Goal: Communication & Community: Answer question/provide support

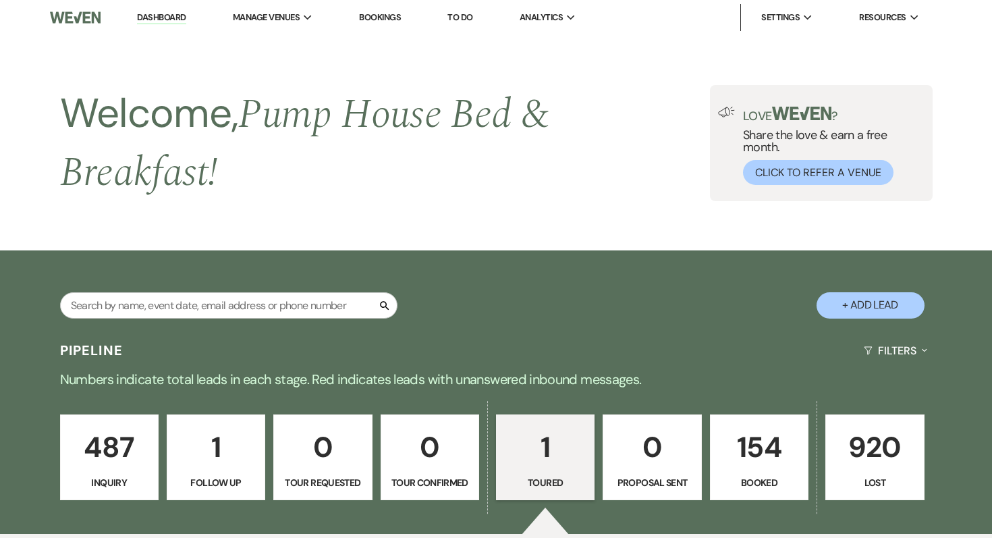
select select "5"
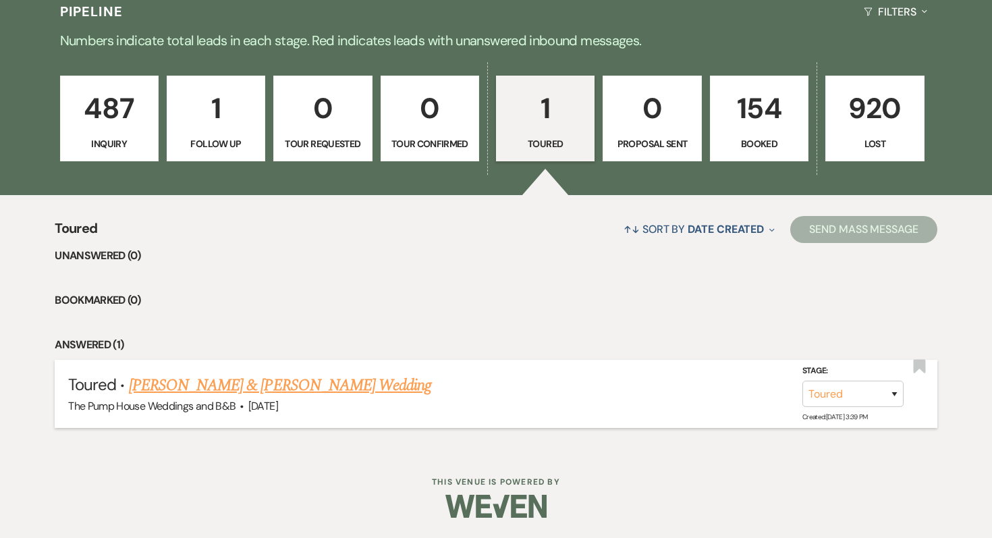
click at [186, 380] on link "[PERSON_NAME] & [PERSON_NAME] Wedding" at bounding box center [280, 385] width 302 height 24
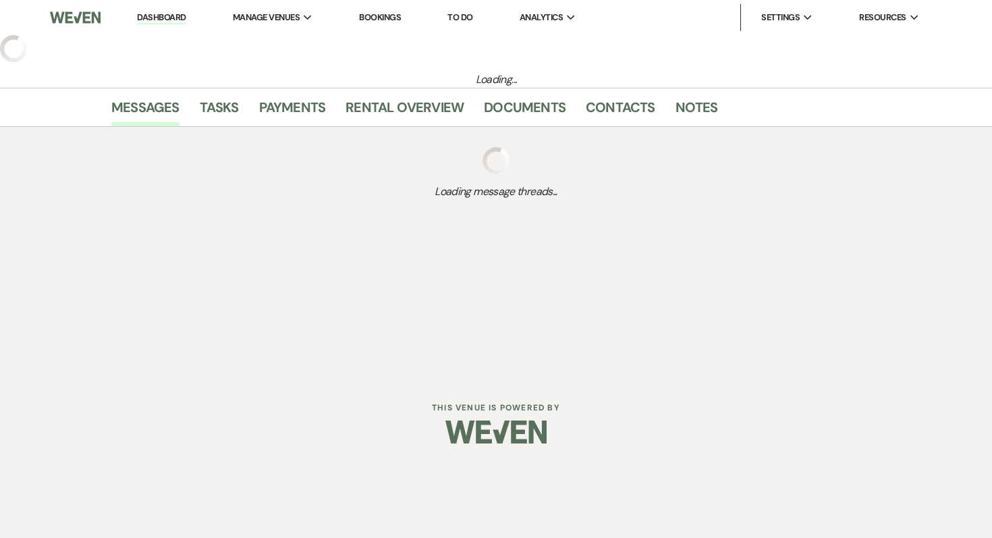
select select "5"
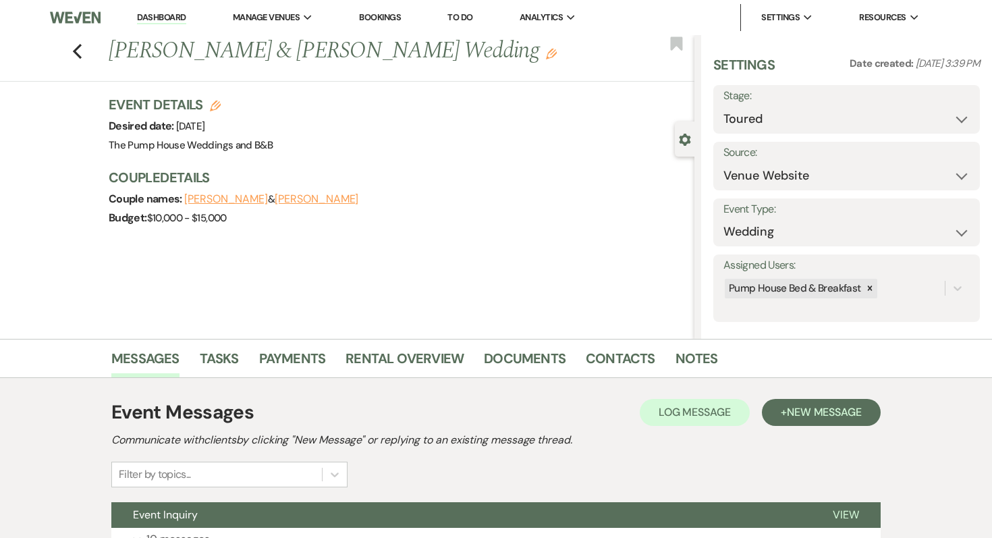
scroll to position [119, 0]
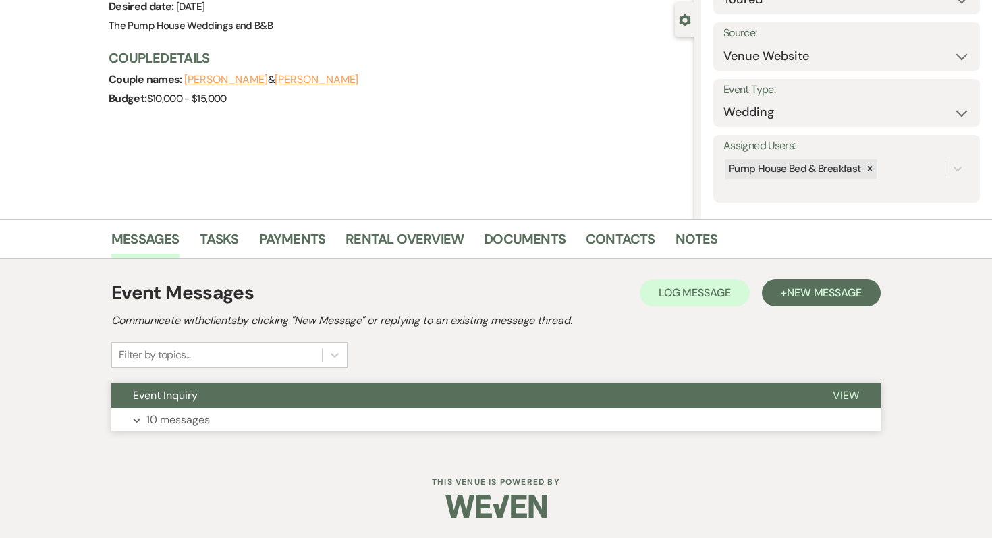
click at [202, 414] on p "10 messages" at bounding box center [177, 420] width 63 height 18
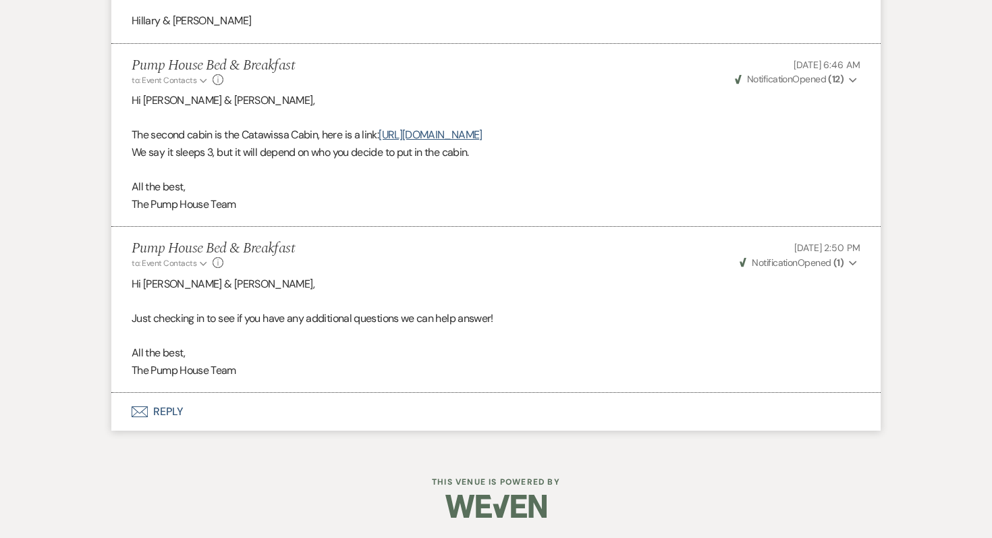
scroll to position [3103, 0]
drag, startPoint x: 223, startPoint y: 291, endPoint x: 122, endPoint y: 281, distance: 101.0
click at [122, 281] on li "Pump House Bed & Breakfast to: Event Contacts Expand Info [DATE] 2:50 PM Weven …" at bounding box center [495, 310] width 769 height 166
copy p "Hi [PERSON_NAME] & [PERSON_NAME],"
click at [169, 410] on button "Envelope Reply" at bounding box center [495, 412] width 769 height 38
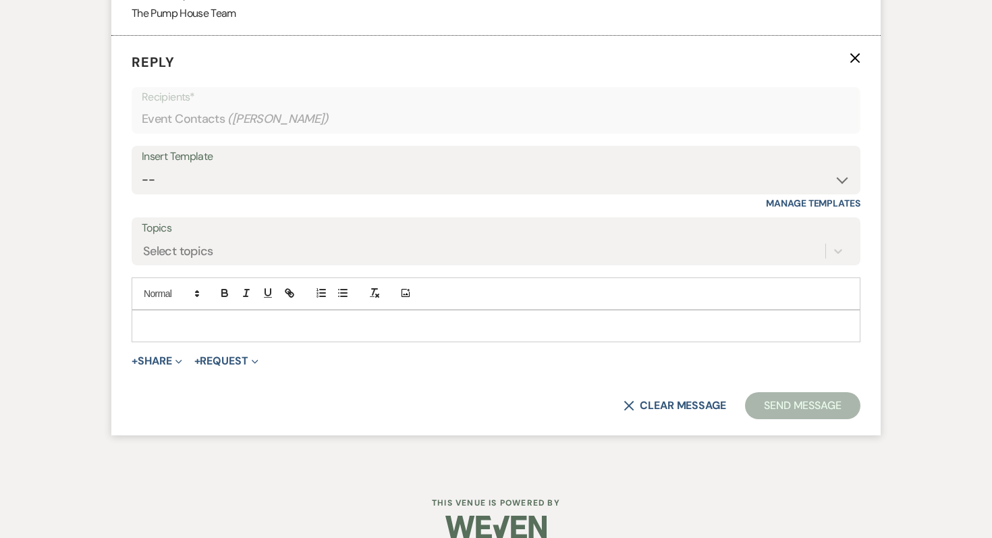
scroll to position [3427, 0]
click at [169, 340] on div at bounding box center [495, 324] width 727 height 31
paste div "To enrich screen reader interactions, please activate Accessibility in Grammarl…"
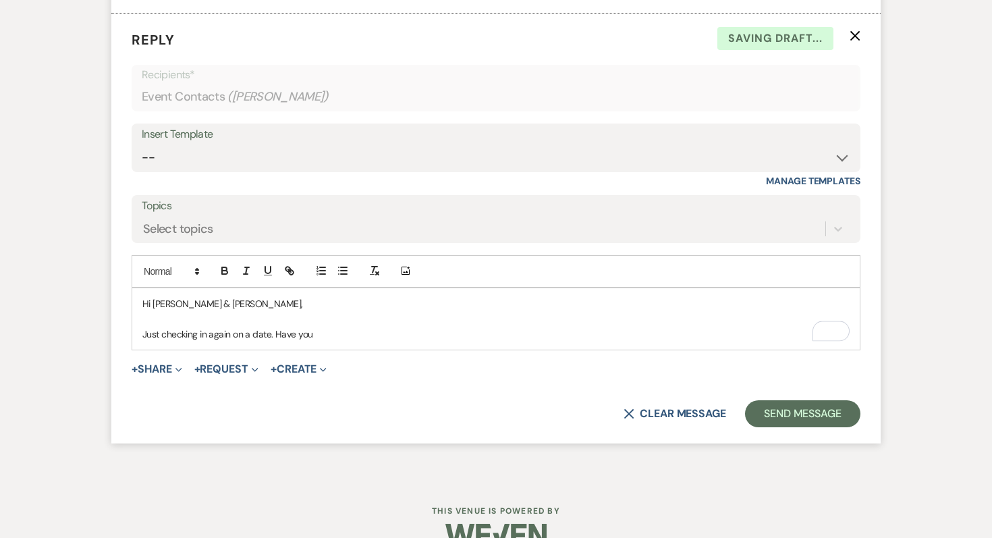
scroll to position [3456, 0]
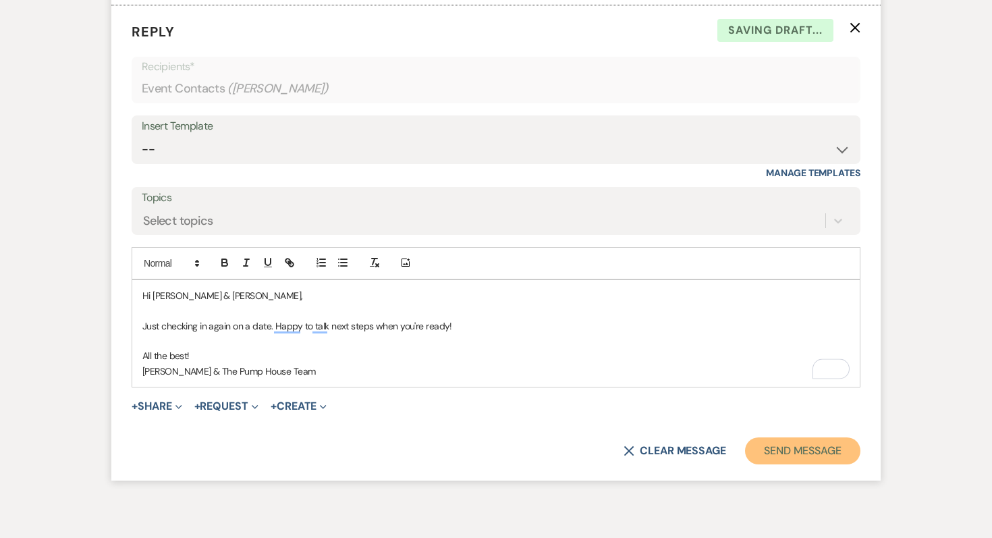
click at [768, 464] on button "Send Message" at bounding box center [802, 450] width 115 height 27
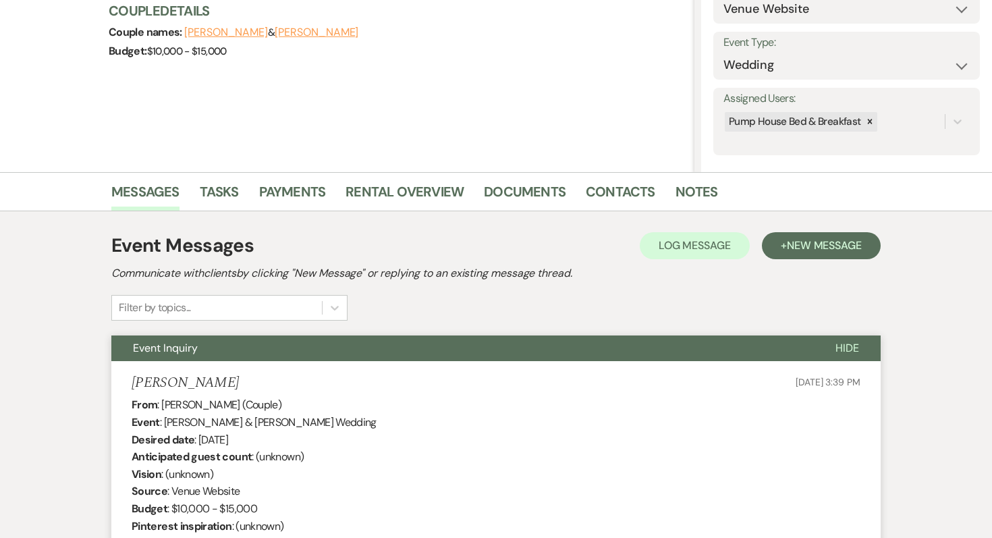
scroll to position [0, 0]
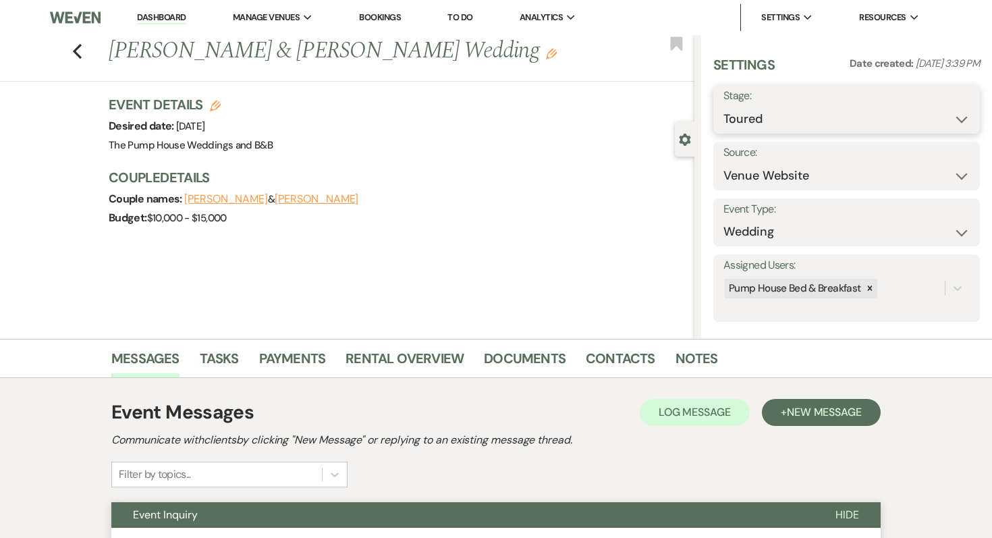
click at [791, 121] on select "Inquiry Follow Up Tour Requested Tour Confirmed Toured Proposal Sent Booked Lost" at bounding box center [846, 119] width 246 height 26
select select "8"
click at [723, 106] on select "Inquiry Follow Up Tour Requested Tour Confirmed Toured Proposal Sent Booked Lost" at bounding box center [846, 119] width 246 height 26
select select "5"
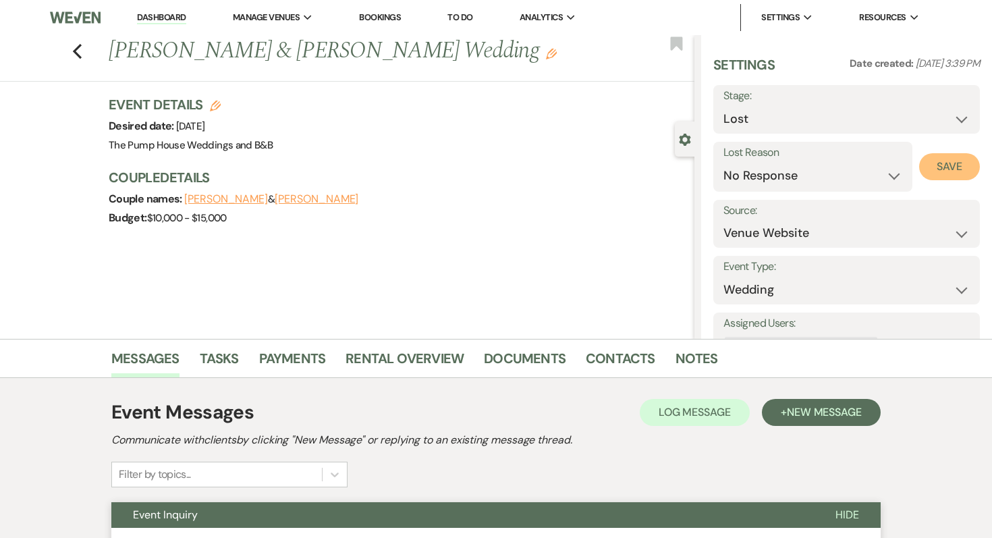
click at [973, 165] on button "Save" at bounding box center [949, 166] width 61 height 27
click at [169, 18] on link "Dashboard" at bounding box center [161, 17] width 49 height 13
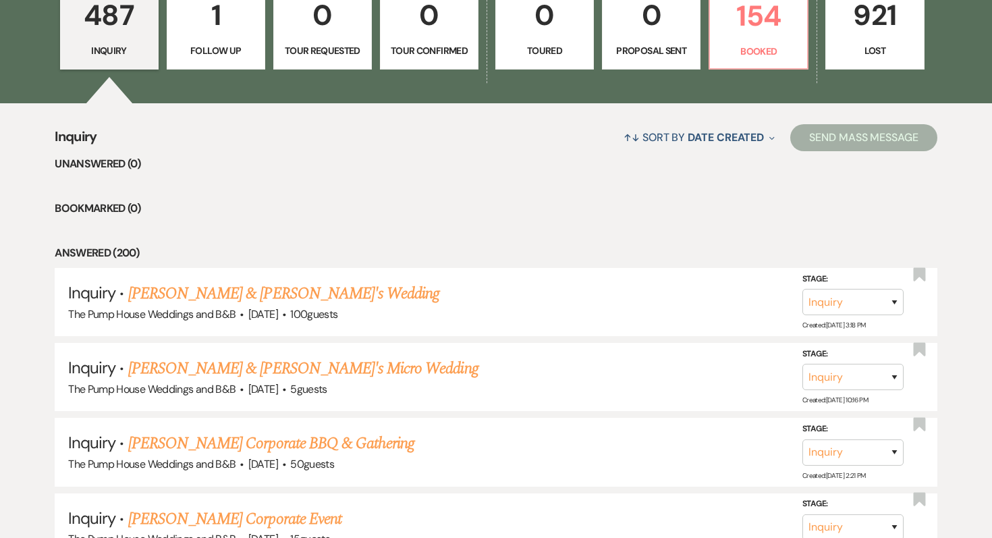
scroll to position [325, 0]
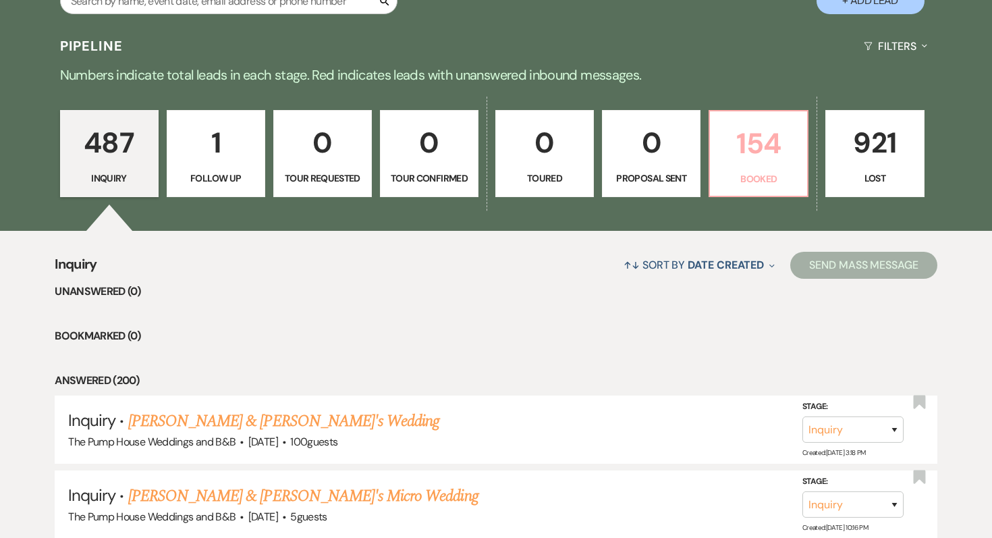
click at [765, 165] on p "154" at bounding box center [758, 143] width 81 height 45
select select "7"
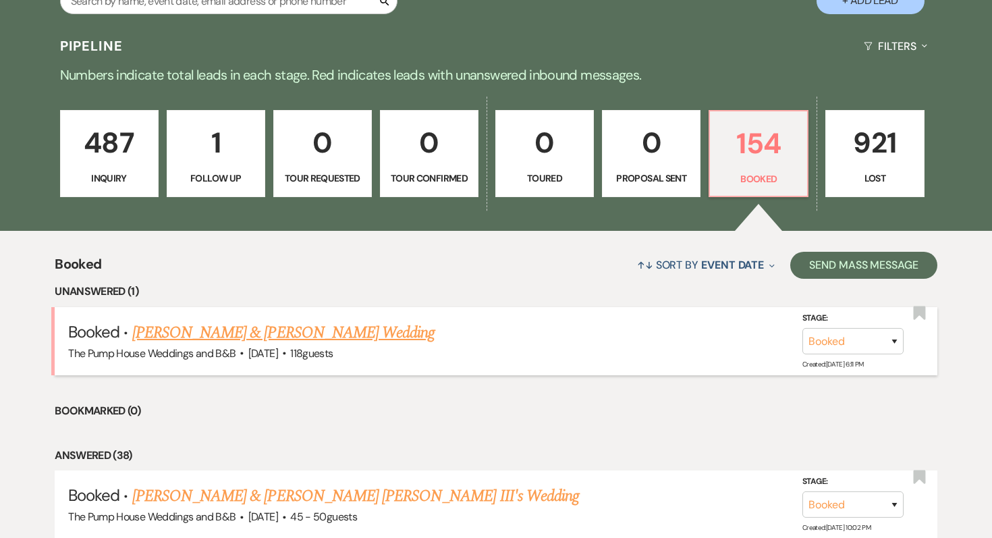
click at [301, 327] on link "[PERSON_NAME] & [PERSON_NAME] Wedding" at bounding box center [283, 332] width 302 height 24
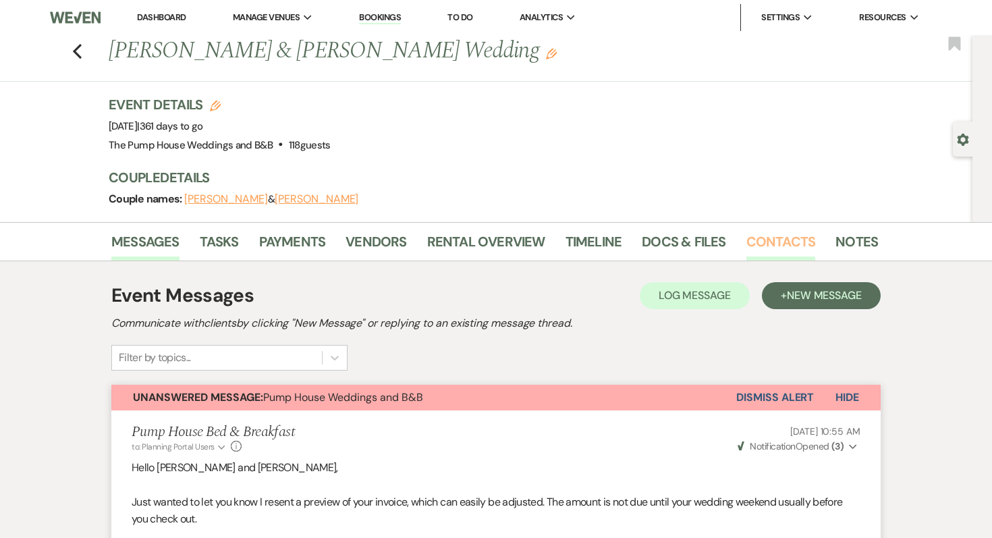
click at [767, 231] on link "Contacts" at bounding box center [780, 246] width 69 height 30
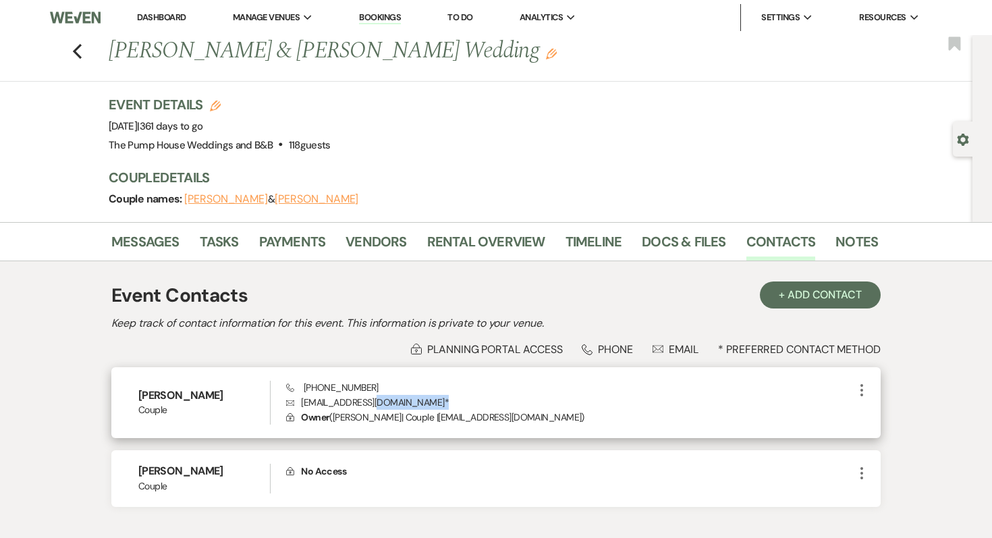
drag, startPoint x: 428, startPoint y: 400, endPoint x: 387, endPoint y: 399, distance: 41.9
click at [387, 399] on p "Envelope [EMAIL_ADDRESS][DOMAIN_NAME] *" at bounding box center [569, 402] width 567 height 15
drag, startPoint x: 302, startPoint y: 401, endPoint x: 426, endPoint y: 397, distance: 123.5
click at [426, 397] on p "Envelope [EMAIL_ADDRESS][DOMAIN_NAME] *" at bounding box center [569, 402] width 567 height 15
copy p "[EMAIL_ADDRESS][DOMAIN_NAME]"
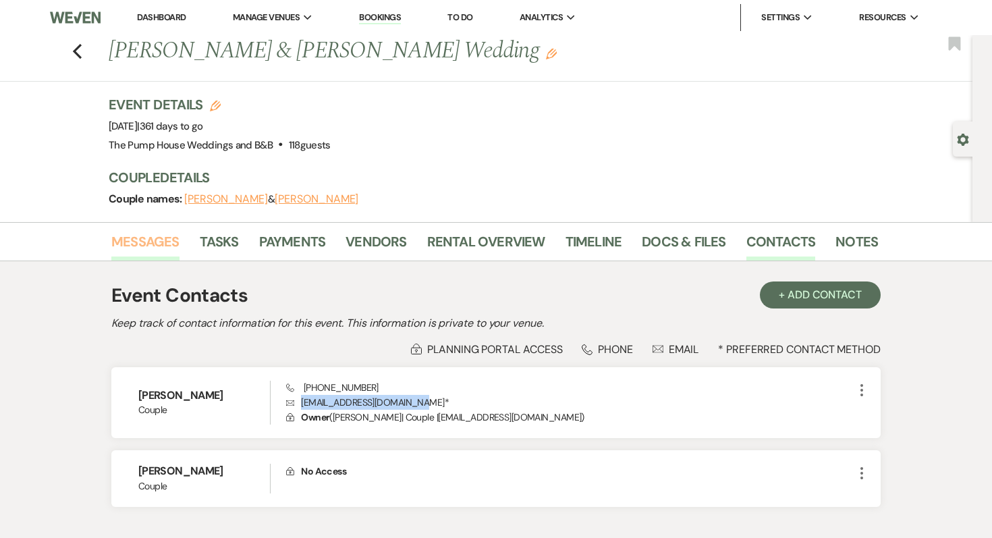
click at [142, 237] on link "Messages" at bounding box center [145, 246] width 68 height 30
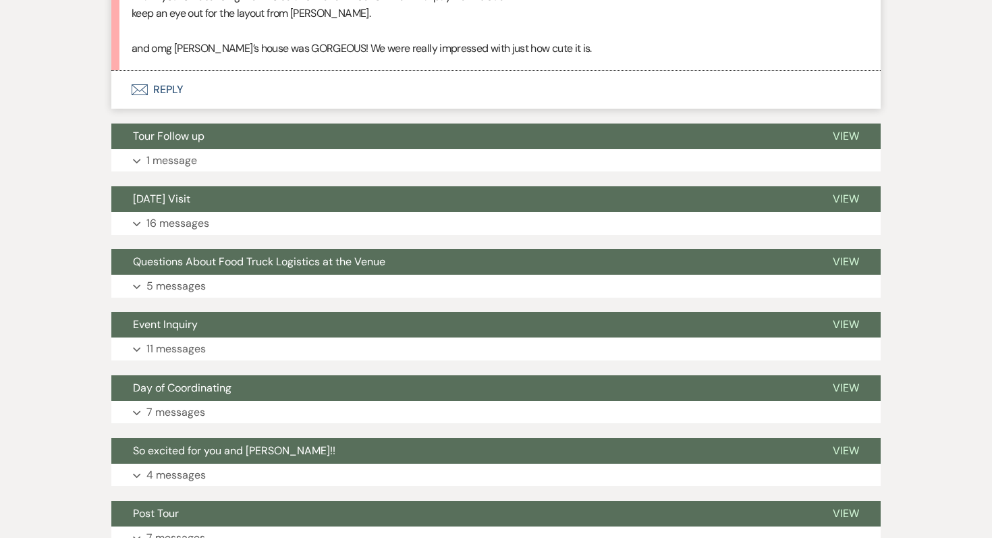
scroll to position [614, 0]
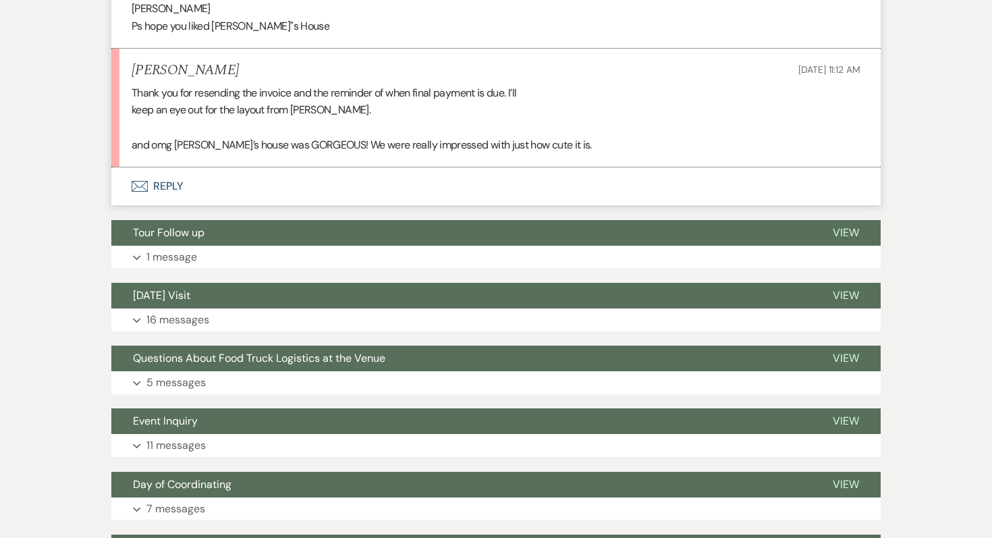
click at [165, 185] on button "Envelope Reply" at bounding box center [495, 186] width 769 height 38
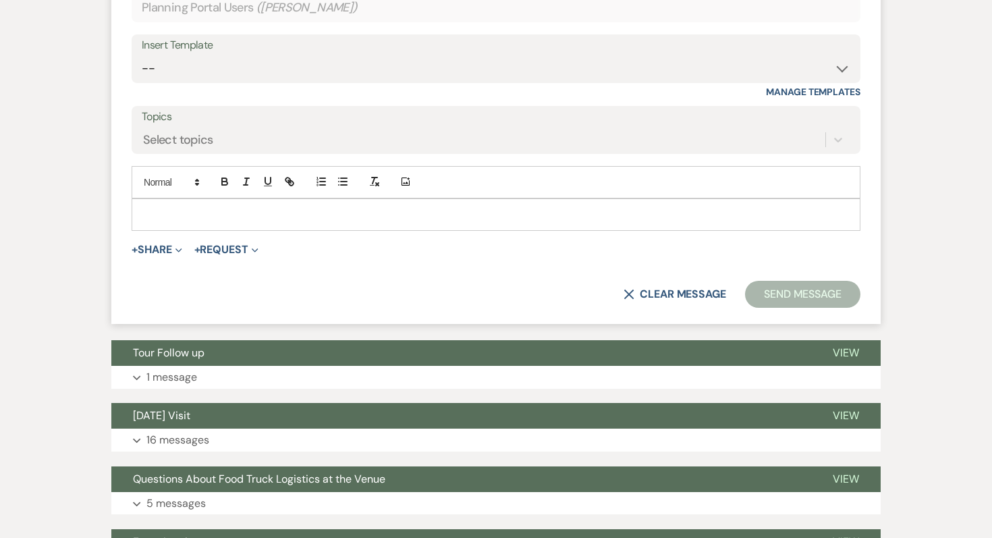
scroll to position [856, 0]
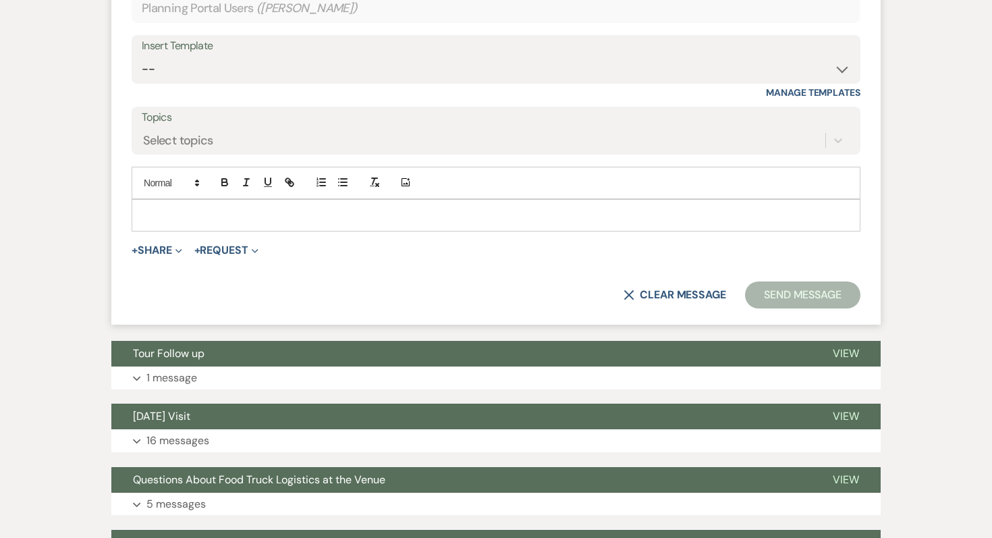
click at [150, 210] on p at bounding box center [495, 215] width 707 height 15
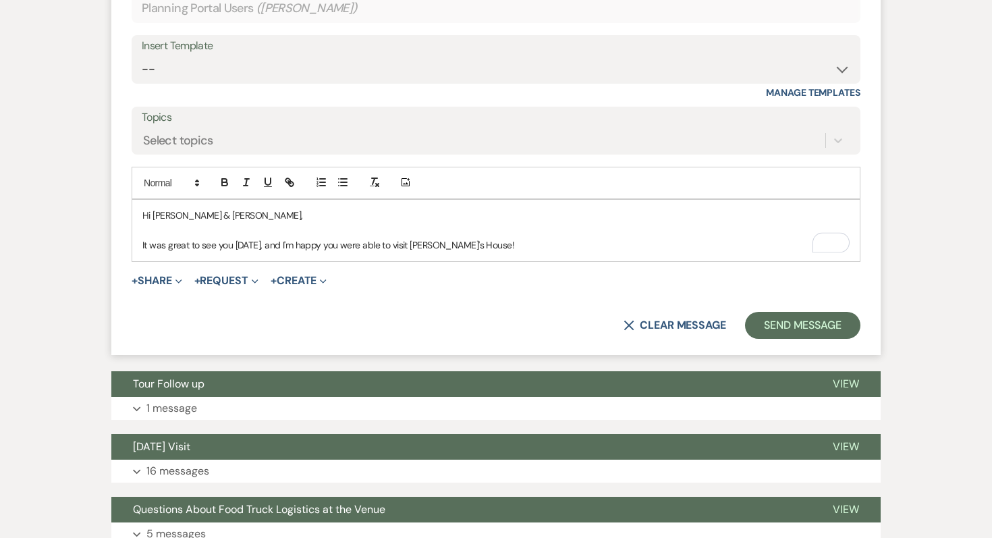
click at [406, 248] on p "It was great to see you [DATE], and I'm happy you were able to visit [PERSON_NA…" at bounding box center [495, 244] width 707 height 15
click at [515, 250] on p "It was great to see you [DATE], and I'm happy you were able to see [PERSON_NAME…" at bounding box center [495, 244] width 707 height 15
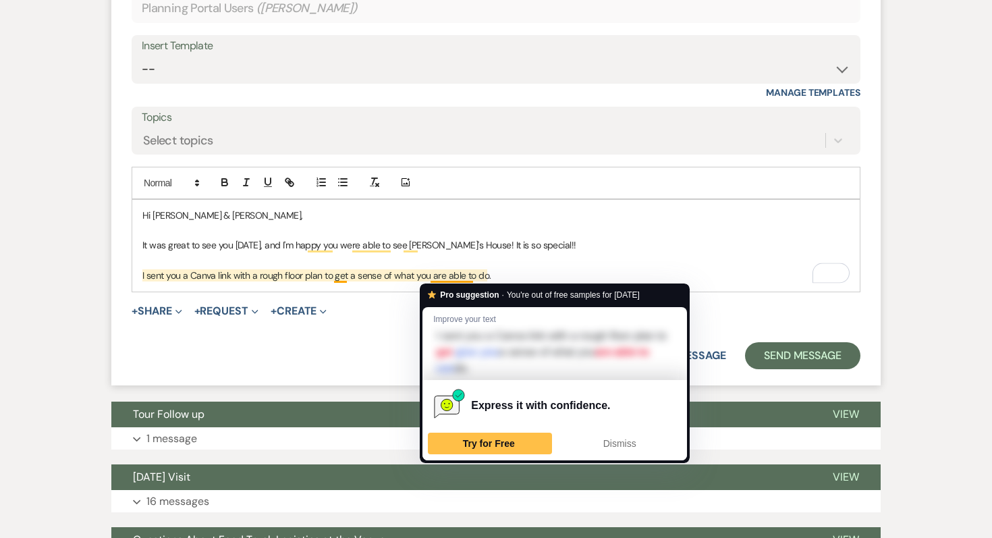
click at [508, 273] on p "I sent you a Canva link with a rough floor plan to get a sense of what you are …" at bounding box center [495, 275] width 707 height 15
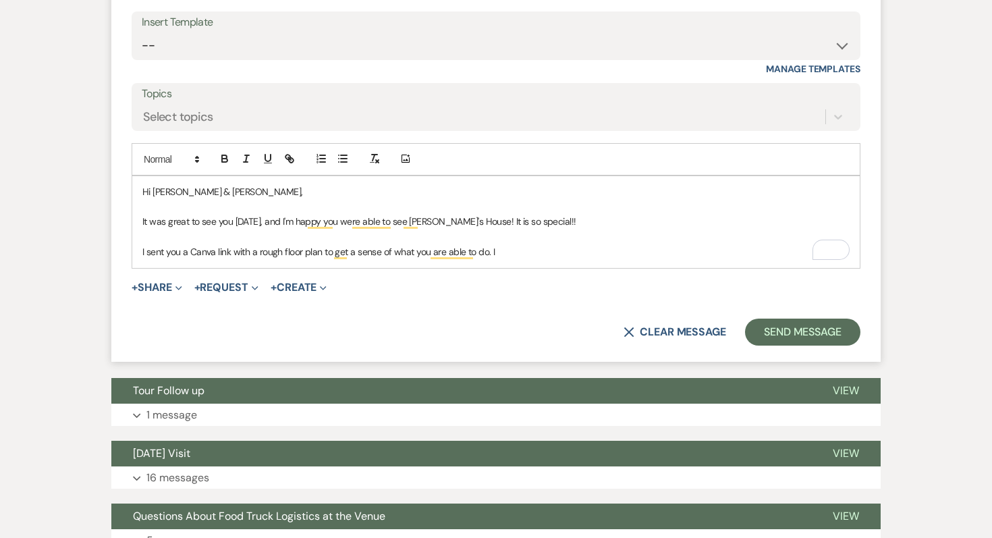
scroll to position [890, 0]
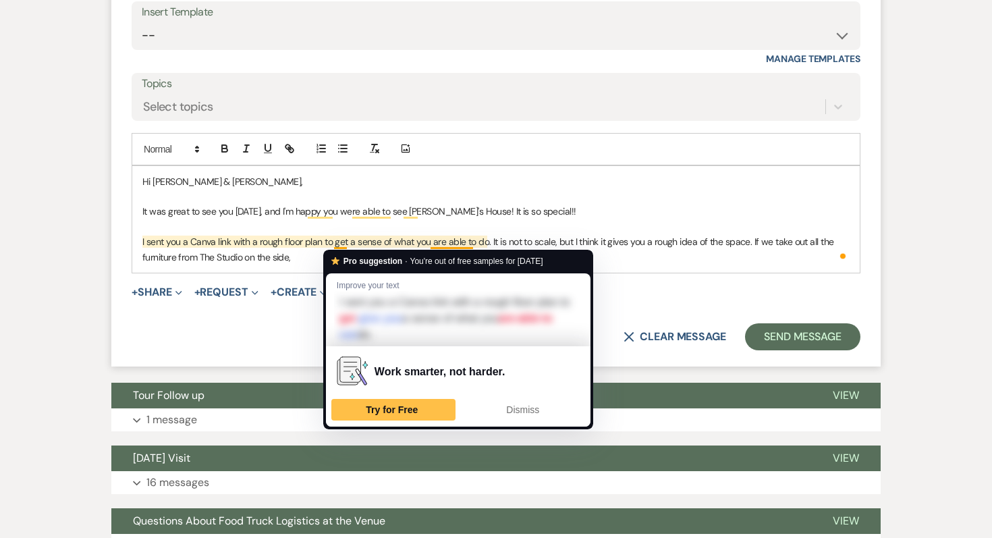
click at [308, 256] on p "I sent you a Canva link with a rough floor plan to get a sense of what you are …" at bounding box center [495, 249] width 707 height 30
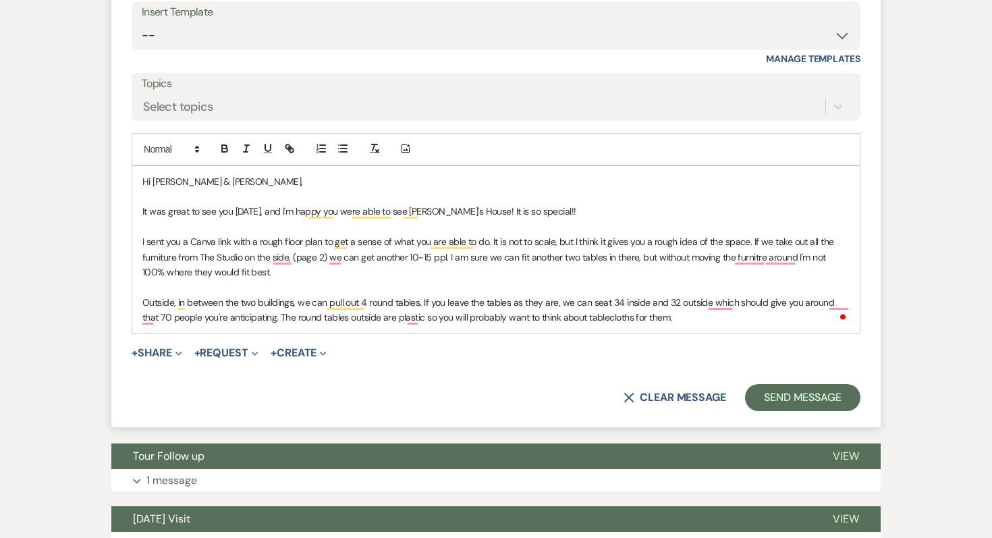
click at [665, 316] on p "Outside, in between the two buildings, we can pull out 4 round tables. If you l…" at bounding box center [495, 310] width 707 height 30
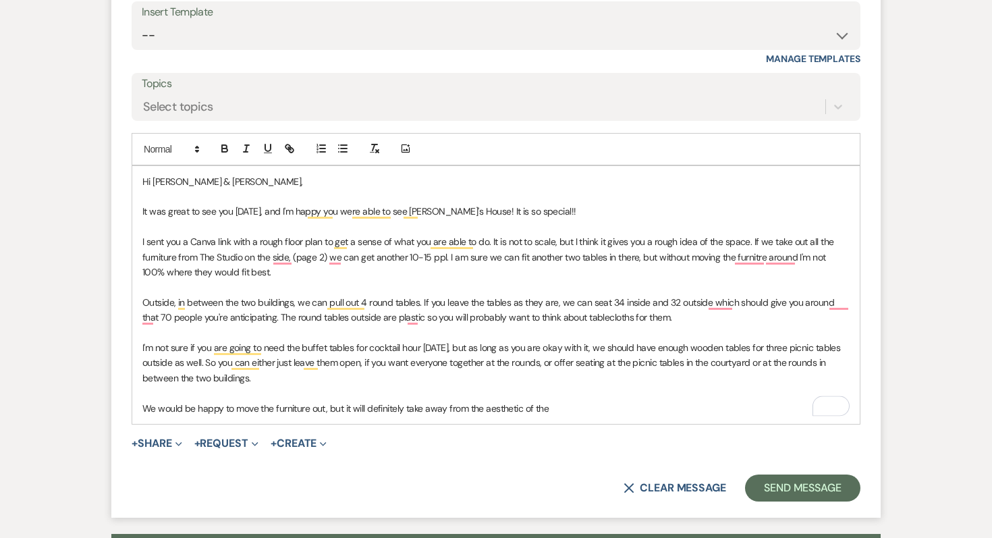
click at [567, 410] on p "We would be happy to move the furniture out, but it will definitely take away f…" at bounding box center [495, 408] width 707 height 15
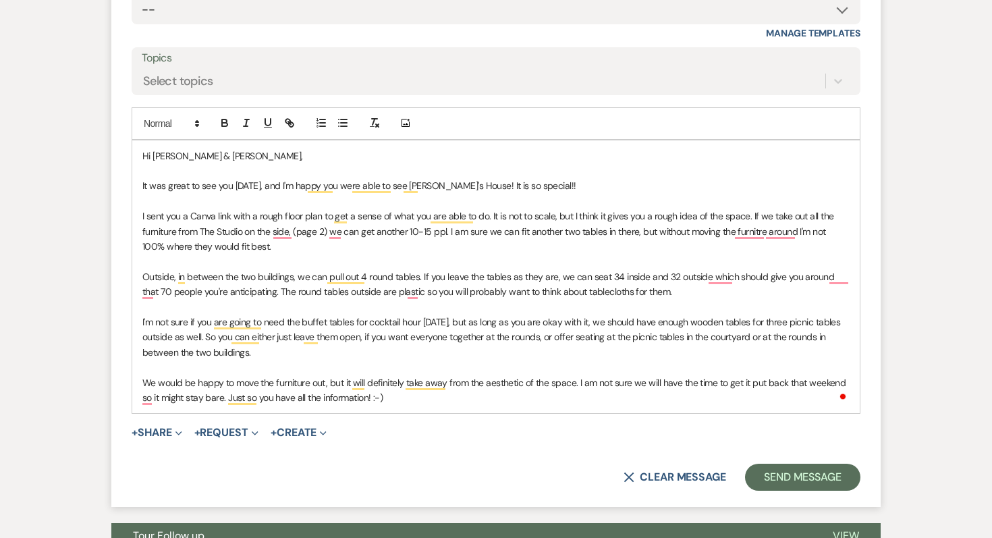
scroll to position [931, 0]
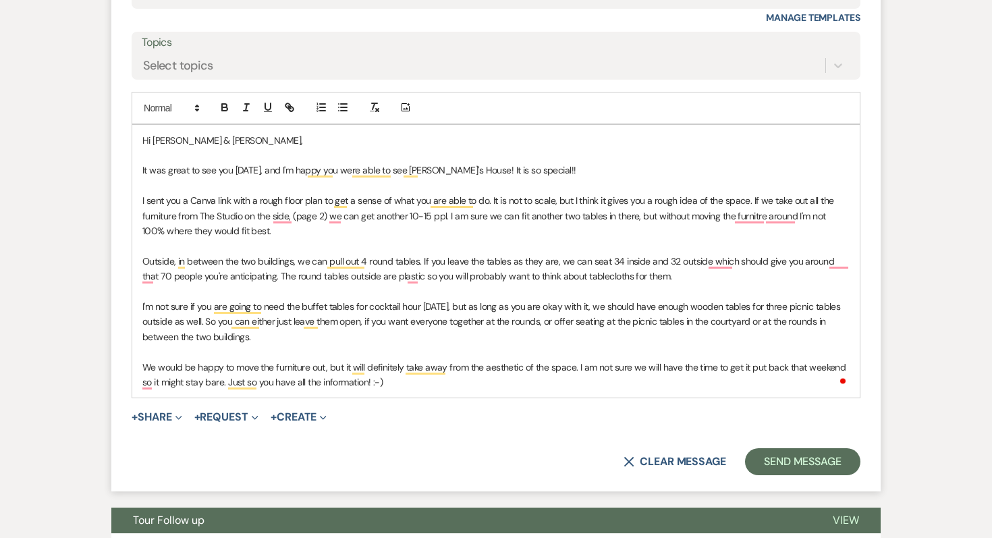
click at [253, 198] on p "I sent you a Canva link with a rough floor plan to get a sense of what you are …" at bounding box center [495, 215] width 707 height 45
click at [664, 198] on p "I sent you a Canva link with a rough floor plan to get a sense of what you are …" at bounding box center [495, 215] width 707 height 45
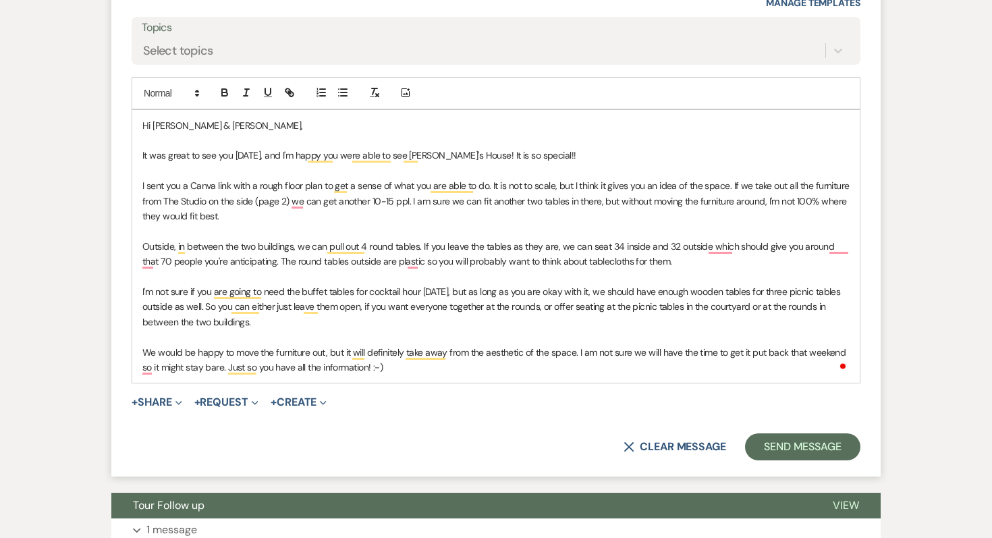
click at [394, 244] on p "Outside, in between the two buildings, we can pull out 4 round tables. If you l…" at bounding box center [495, 254] width 707 height 30
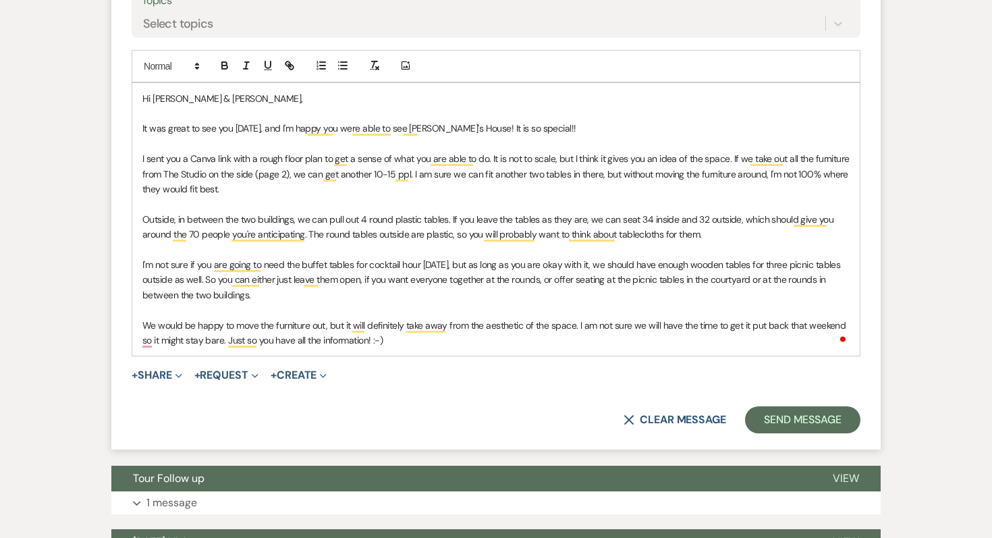
scroll to position [980, 0]
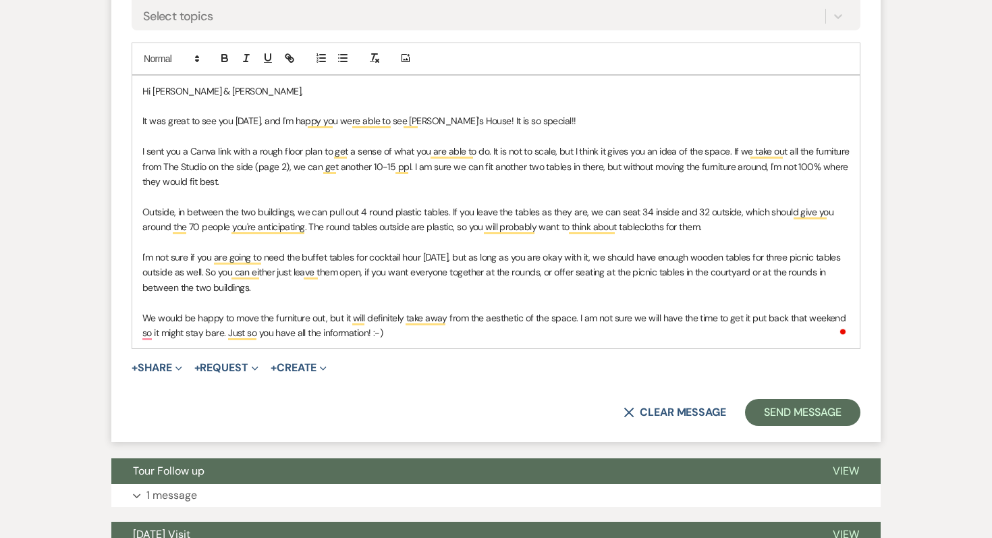
click at [608, 256] on p "I'm not sure if you are going to need the buffet tables for cocktail hour [DATE…" at bounding box center [495, 272] width 707 height 45
click at [605, 350] on form "Reply X Saving draft... Recipients* Planning Portal Users ( [PERSON_NAME] ) Ins…" at bounding box center [495, 121] width 769 height 641
click at [352, 271] on p "I'm not sure if you are going to need the buffet tables for cocktail hour [DATE…" at bounding box center [495, 272] width 707 height 45
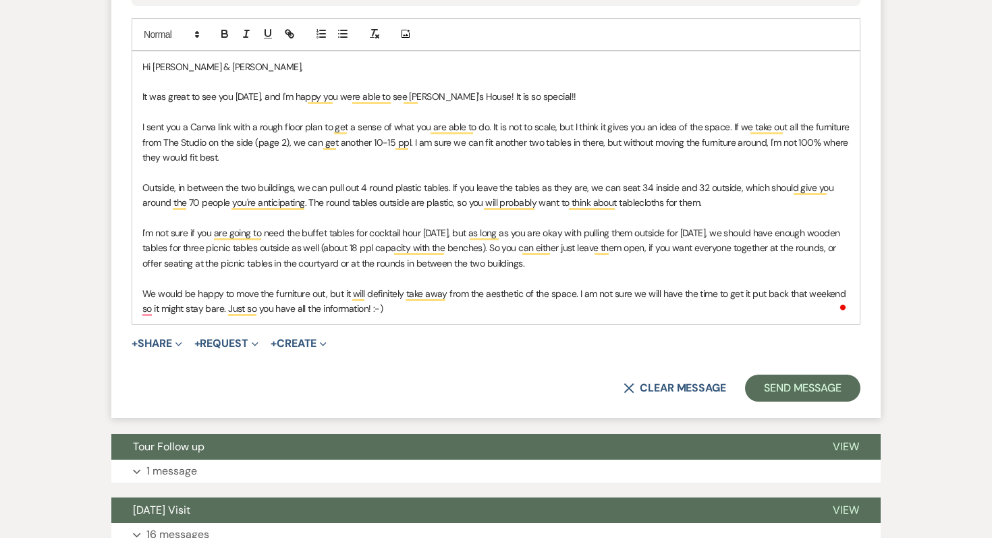
scroll to position [1017, 0]
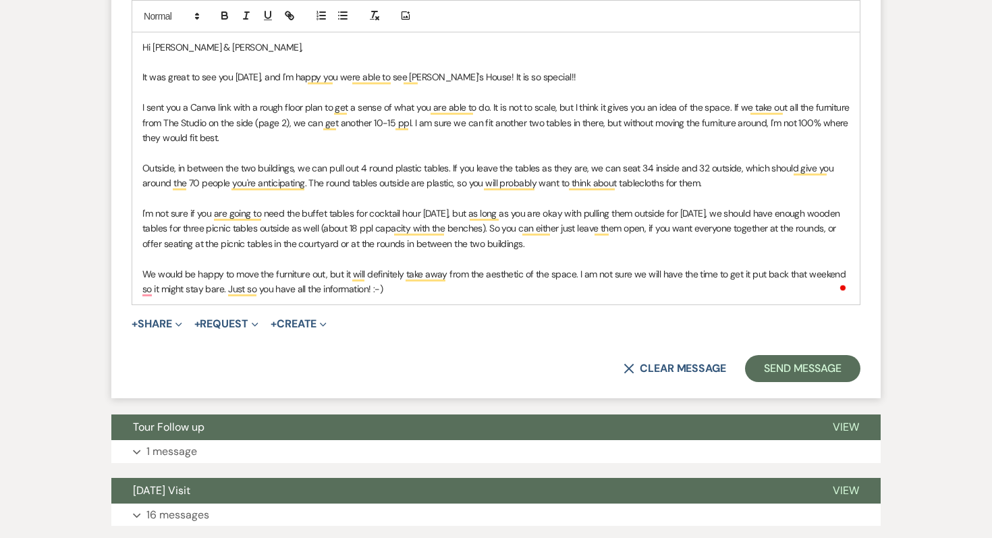
scroll to position [1026, 0]
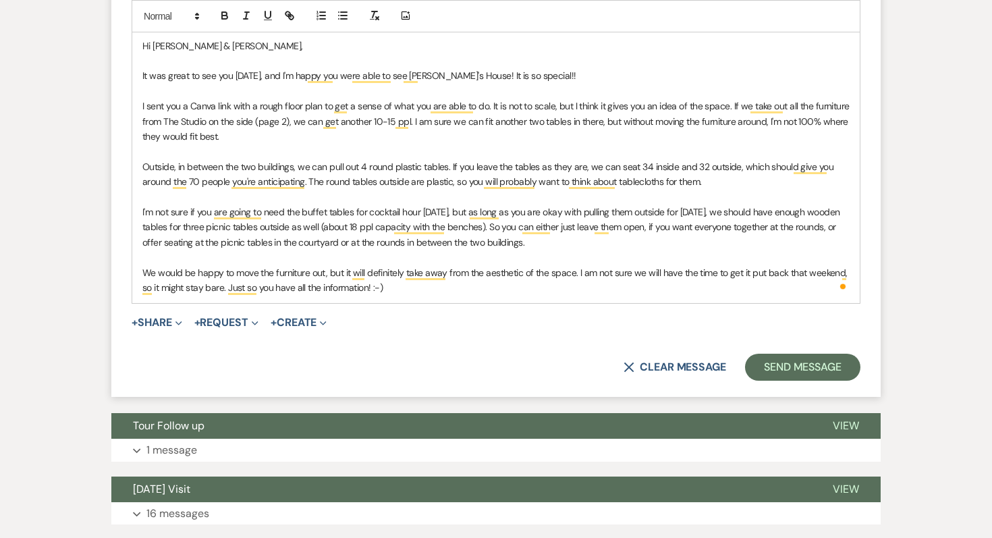
click at [399, 286] on p "We would be happy to move the furniture out, but it will definitely take away f…" at bounding box center [495, 280] width 707 height 30
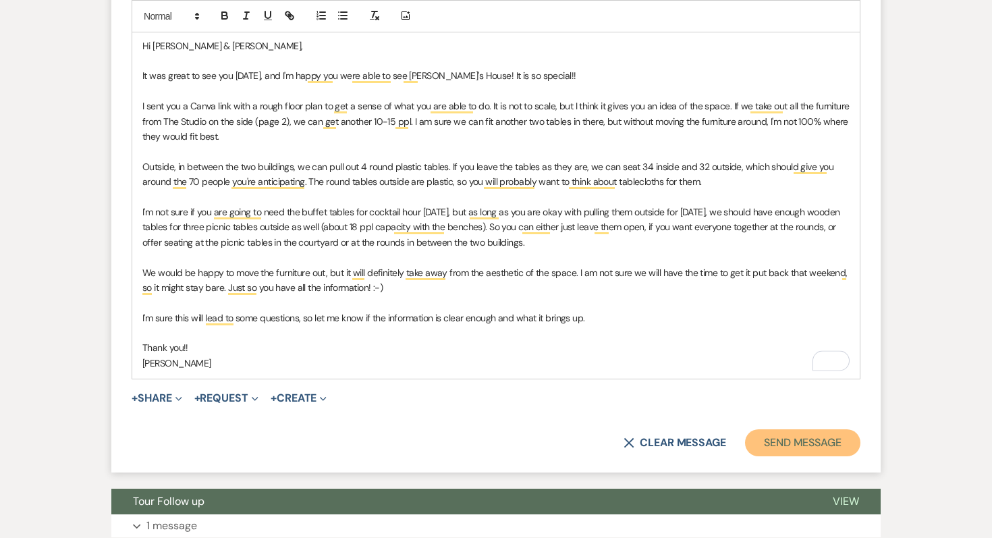
click at [770, 444] on button "Send Message" at bounding box center [802, 442] width 115 height 27
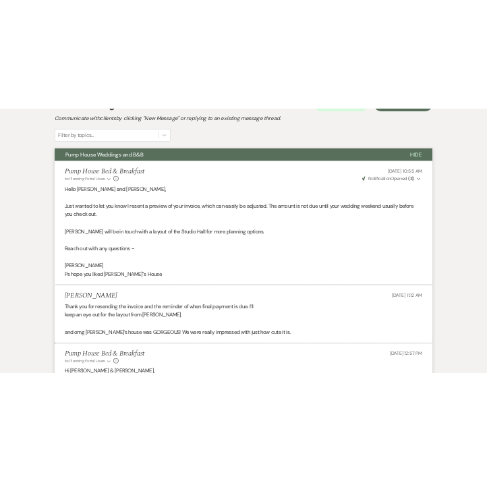
scroll to position [0, 0]
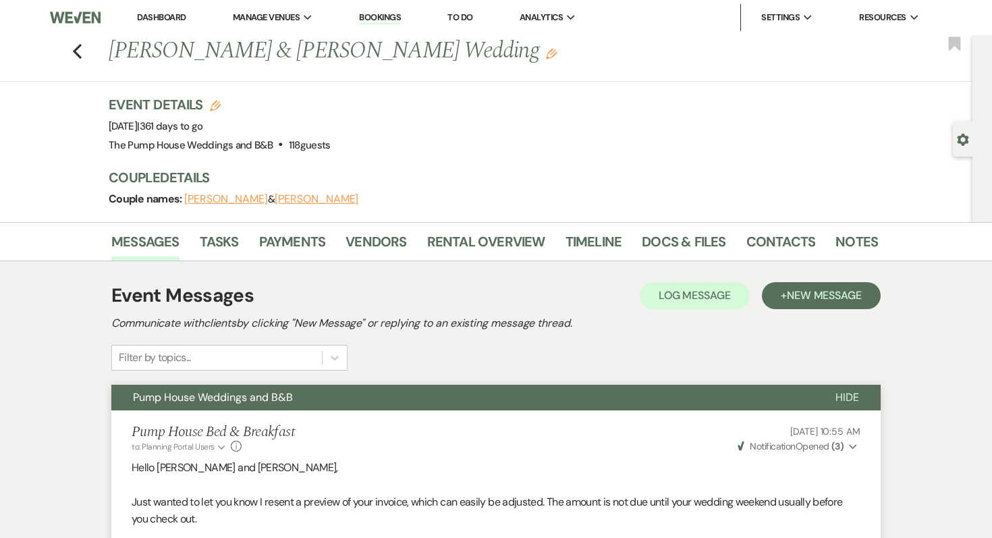
click at [163, 18] on link "Dashboard" at bounding box center [161, 16] width 49 height 11
